Goal: Transaction & Acquisition: Purchase product/service

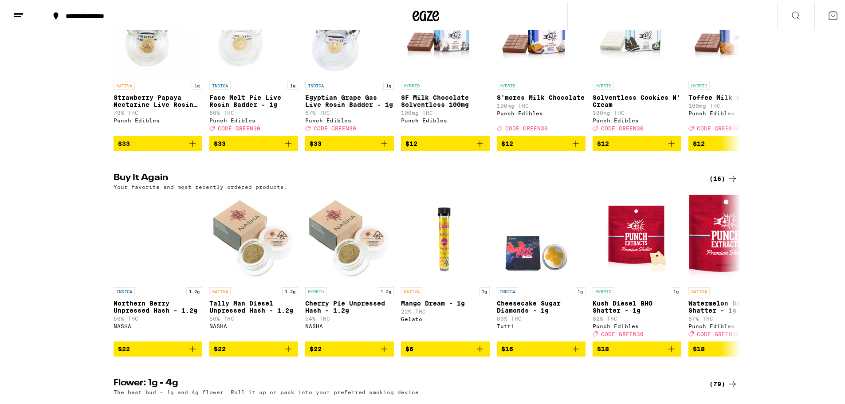
scroll to position [576, 0]
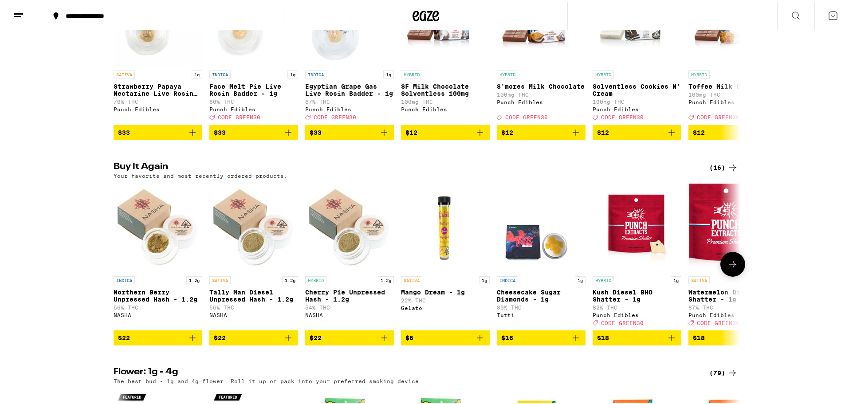
click at [732, 268] on icon at bounding box center [732, 262] width 11 height 11
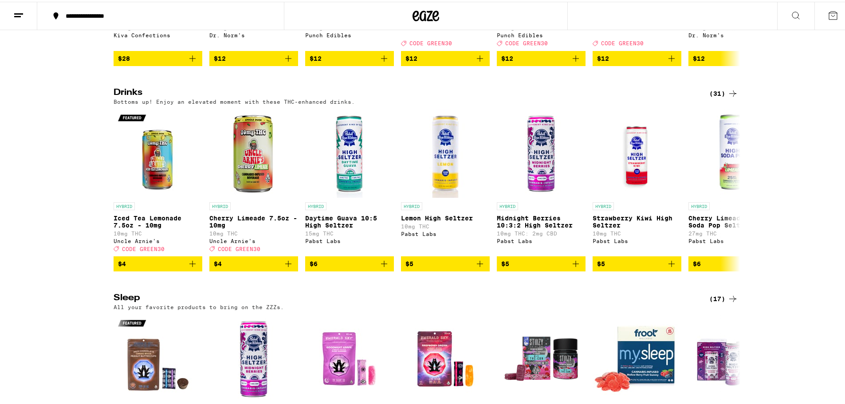
scroll to position [3325, 0]
